Goal: Information Seeking & Learning: Learn about a topic

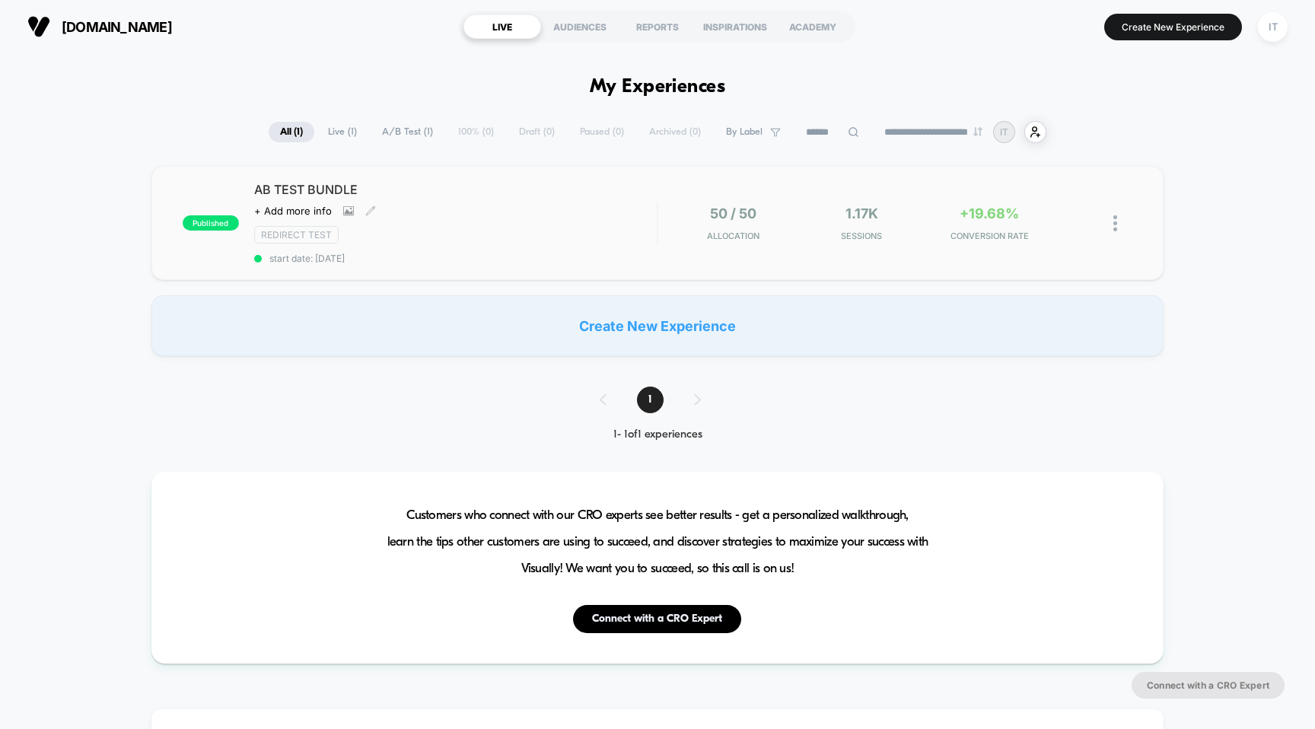
click at [314, 186] on span "AB TEST BUNDLE" at bounding box center [455, 189] width 403 height 15
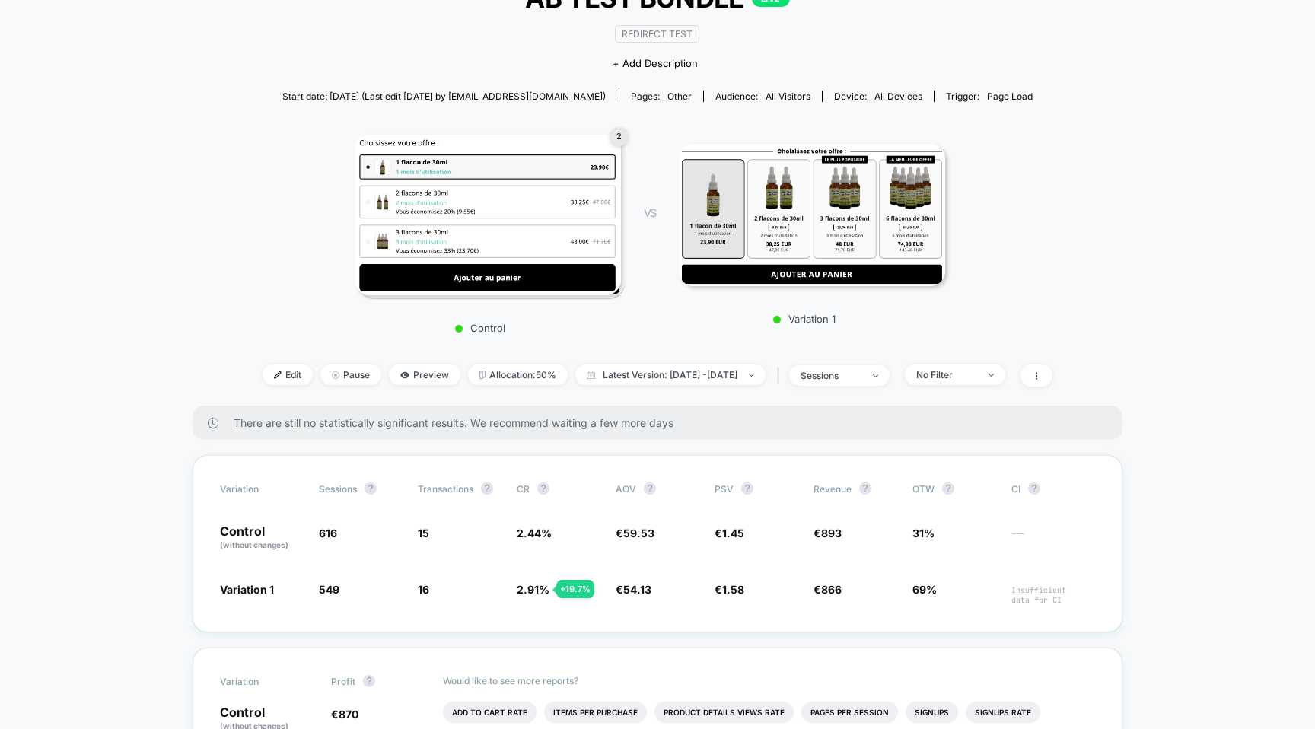
scroll to position [326, 0]
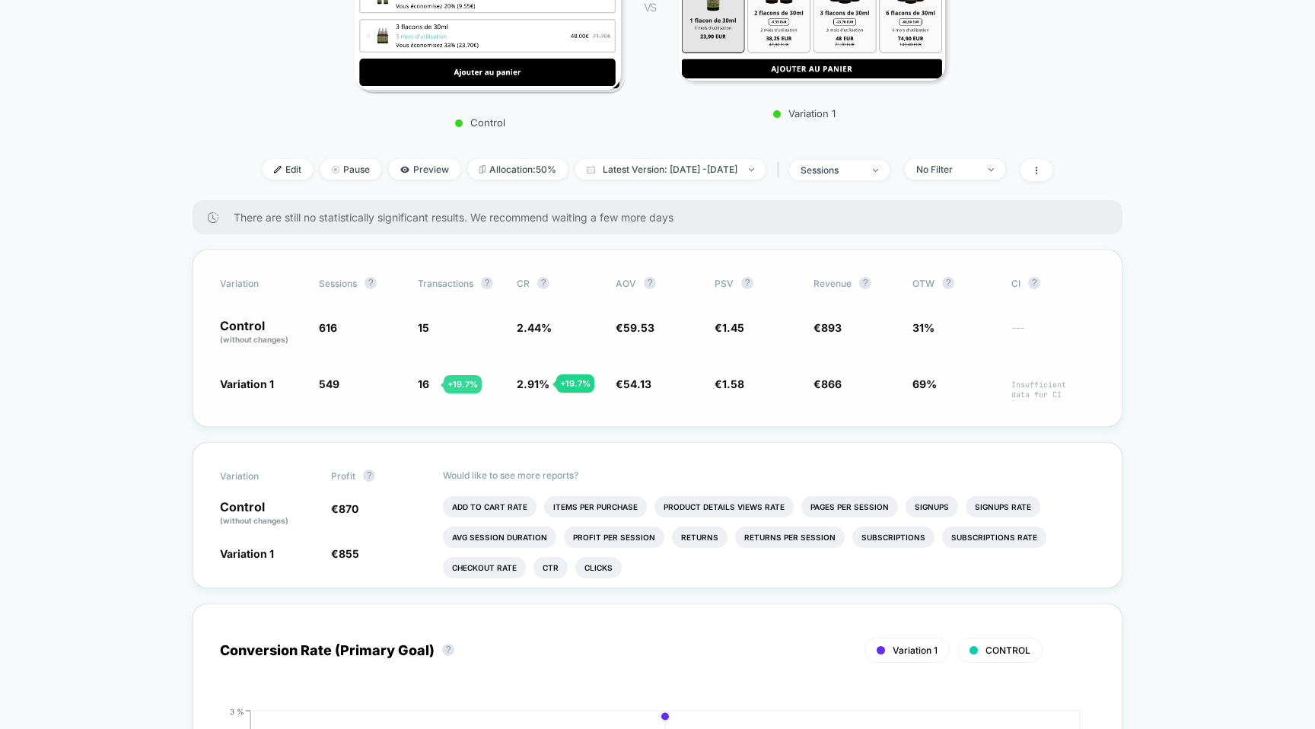
click at [424, 384] on span "16" at bounding box center [423, 383] width 11 height 13
